Goal: Transaction & Acquisition: Purchase product/service

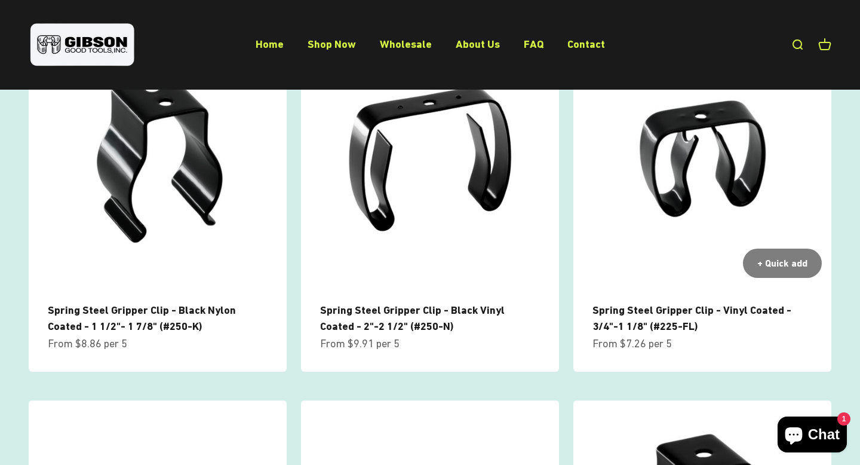
scroll to position [532, 0]
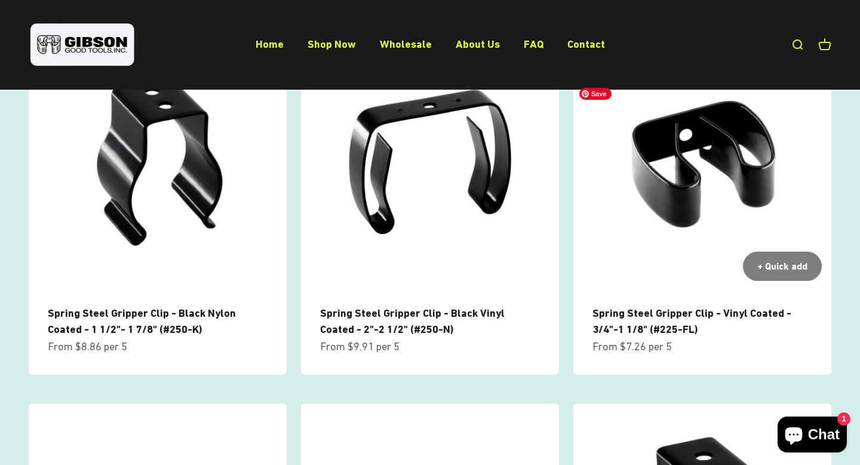
click at [684, 231] on img at bounding box center [703, 161] width 258 height 258
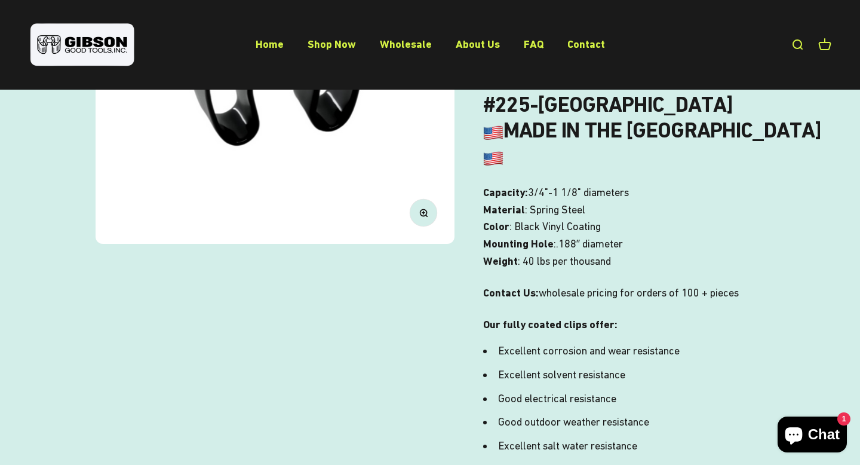
scroll to position [112, 0]
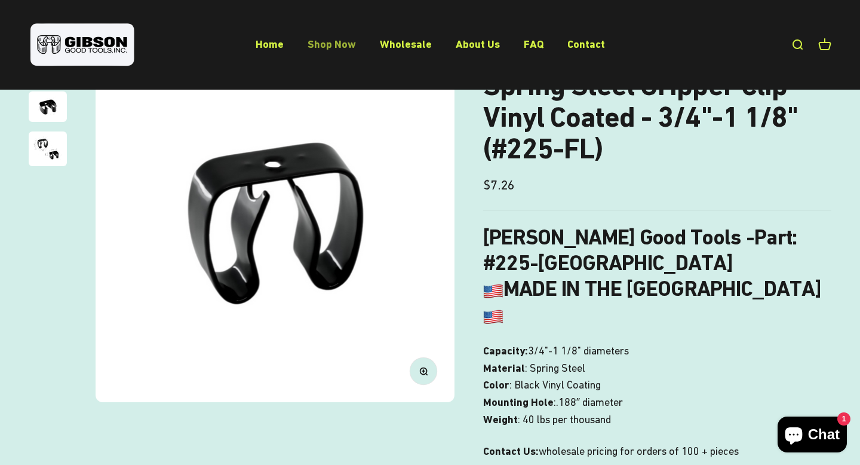
click at [321, 50] on link "Shop Now" at bounding box center [332, 44] width 48 height 13
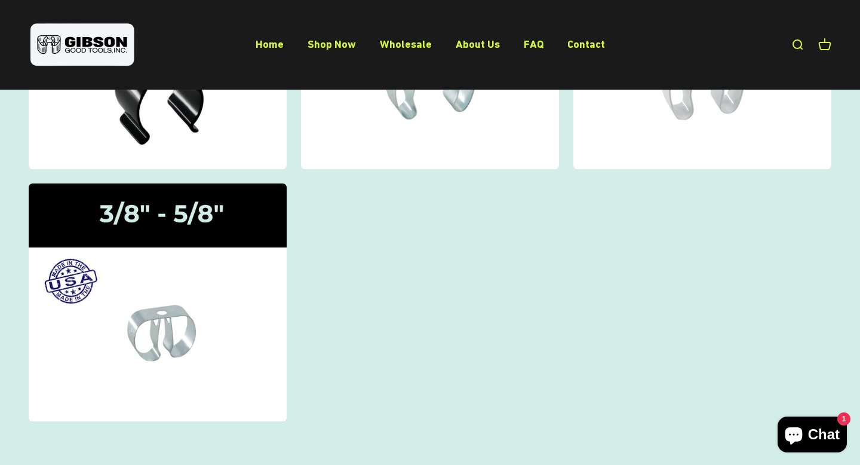
scroll to position [250, 0]
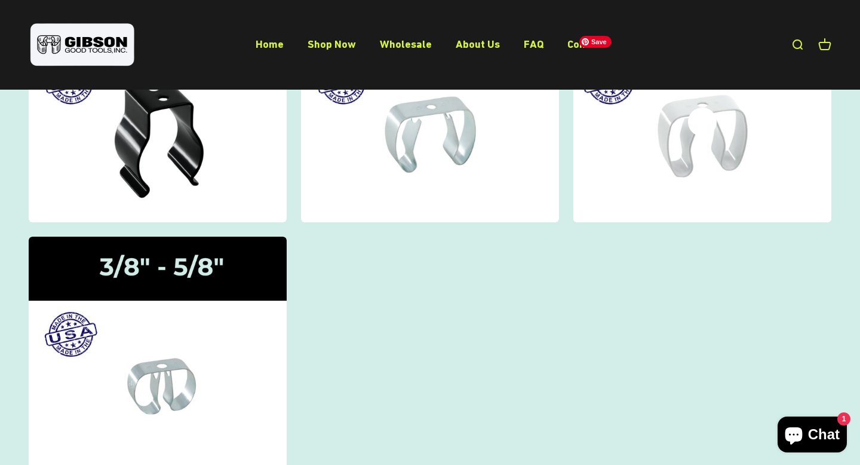
click at [698, 179] on img at bounding box center [703, 103] width 274 height 253
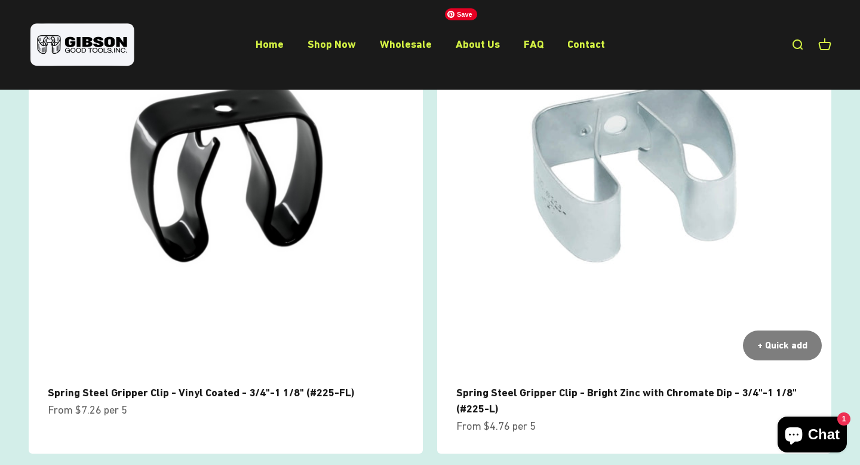
scroll to position [173, 0]
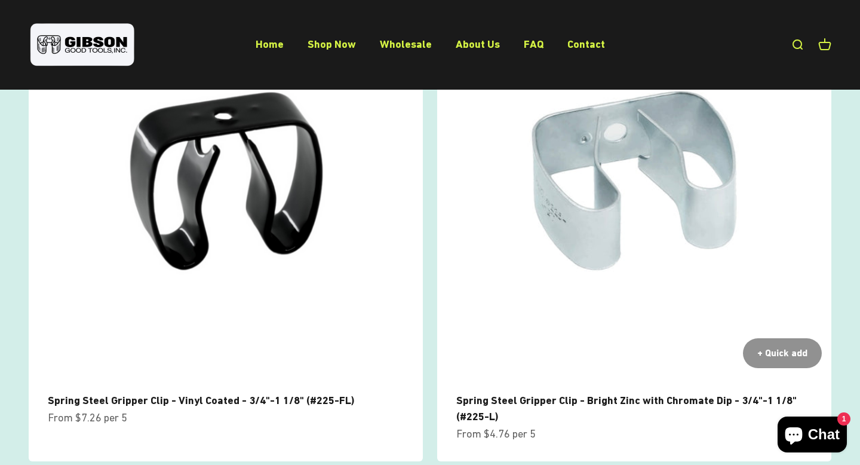
click at [761, 361] on div "+ Quick add" at bounding box center [783, 353] width 50 height 16
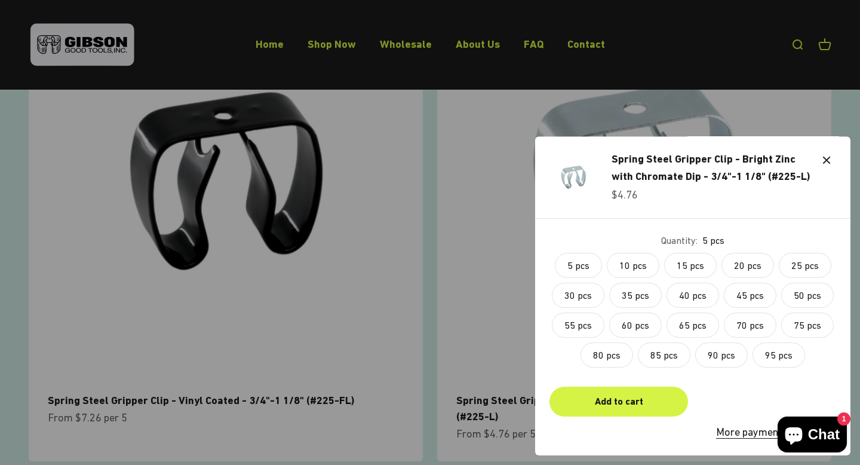
click at [590, 253] on label "5 pcs" at bounding box center [578, 265] width 47 height 25
click at [624, 394] on div "Add to cart" at bounding box center [619, 402] width 110 height 16
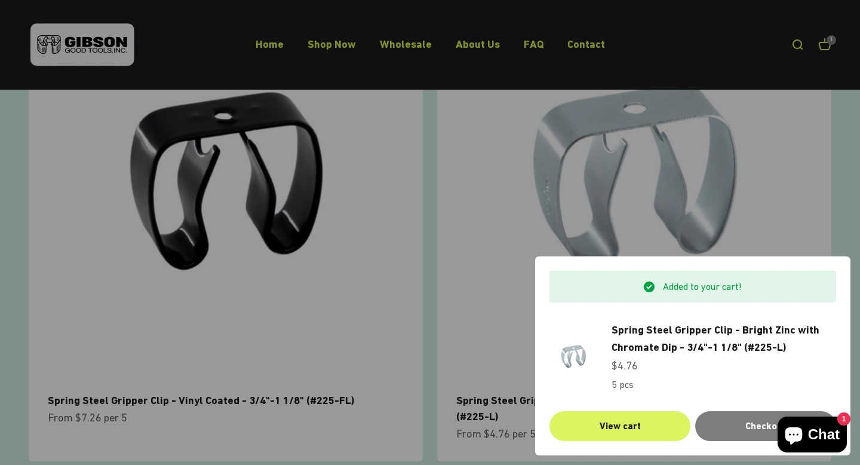
click at [624, 412] on link "View cart" at bounding box center [620, 426] width 141 height 30
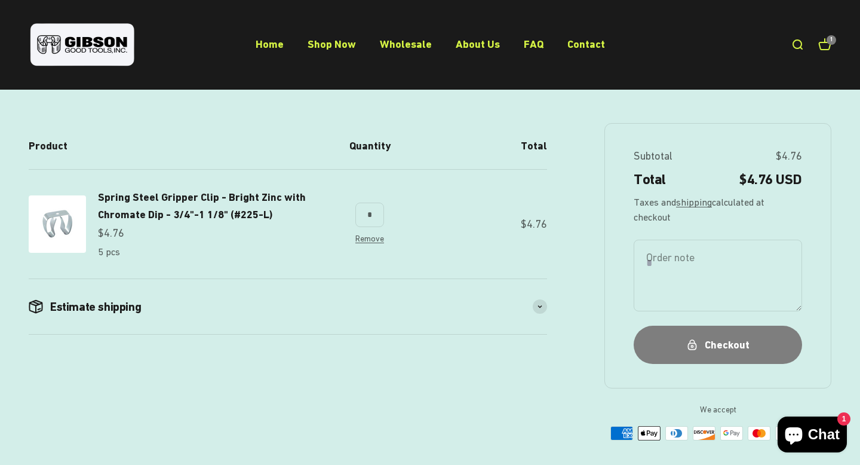
scroll to position [177, 0]
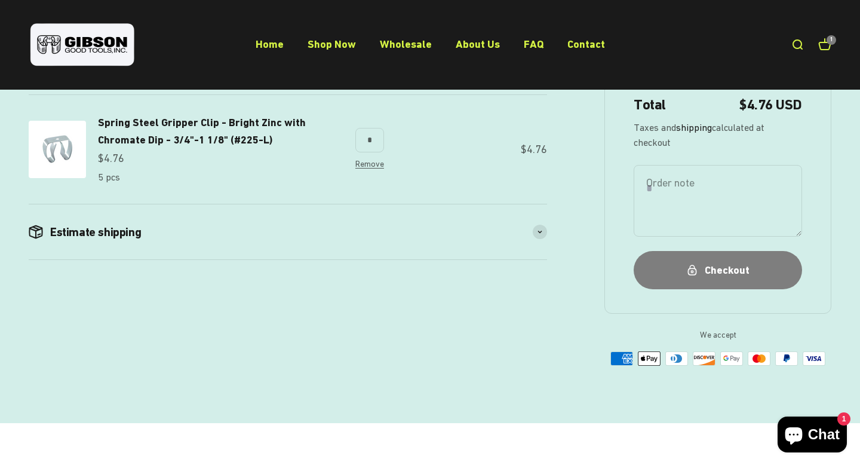
click at [711, 133] on link "shipping" at bounding box center [694, 127] width 36 height 11
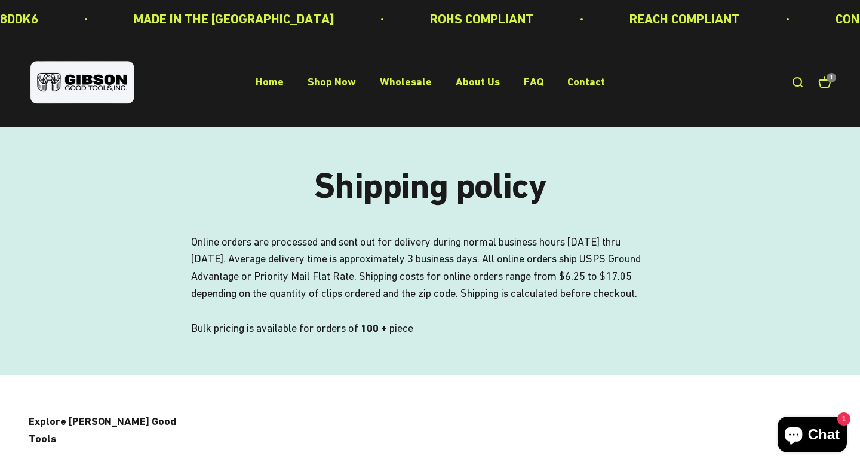
click at [819, 89] on link "Open cart 1" at bounding box center [825, 82] width 13 height 13
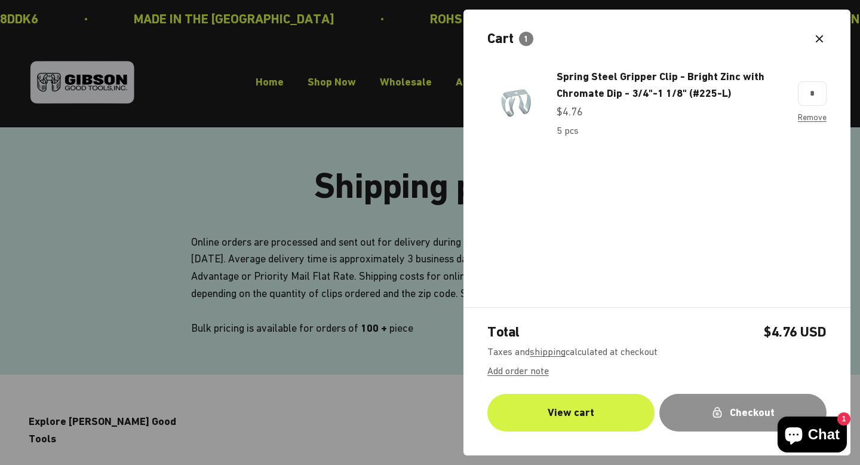
click at [735, 404] on div "Checkout" at bounding box center [743, 412] width 119 height 17
